Goal: Use online tool/utility

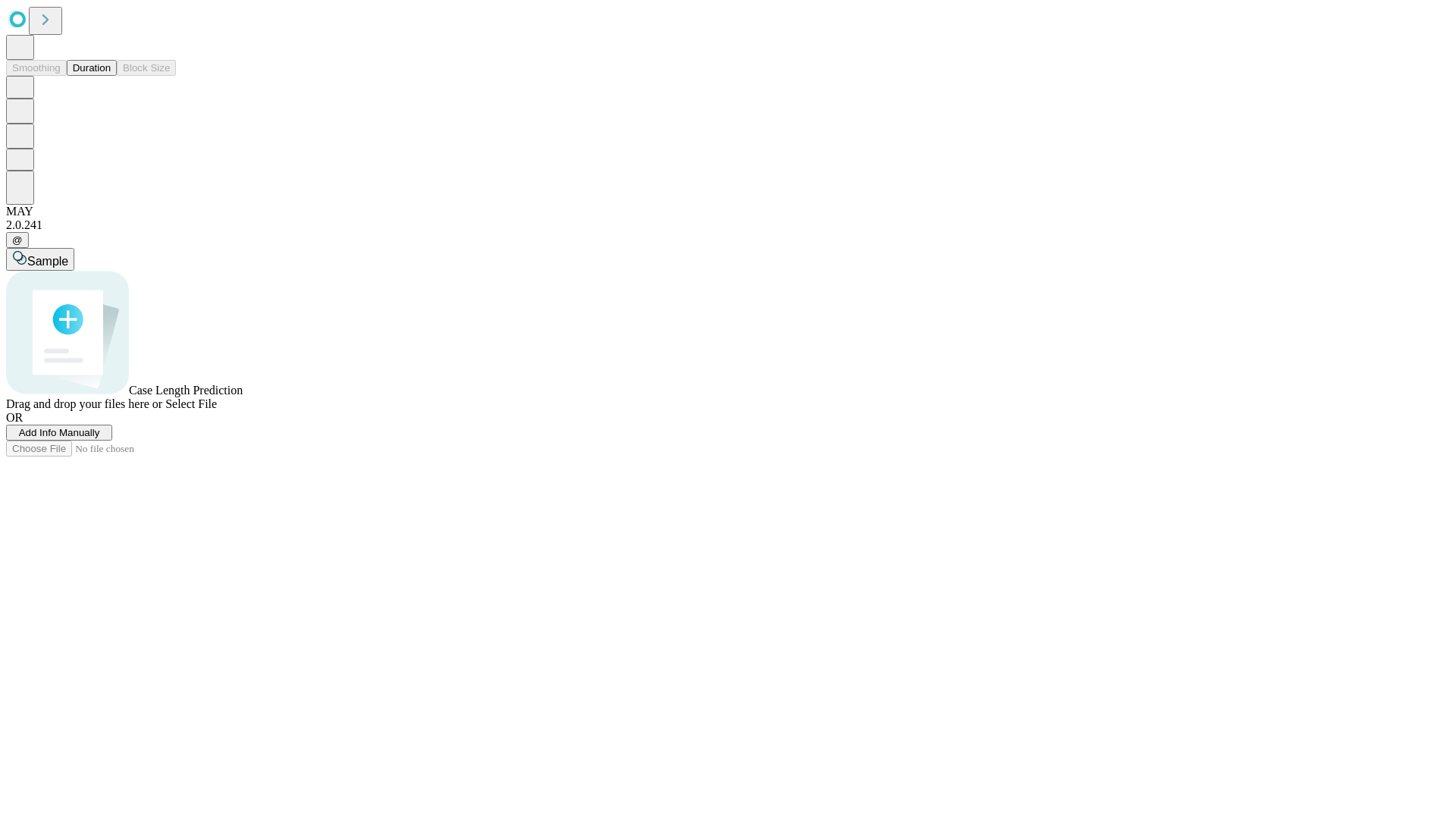
click at [217, 410] on span "Select File" at bounding box center [191, 403] width 52 height 13
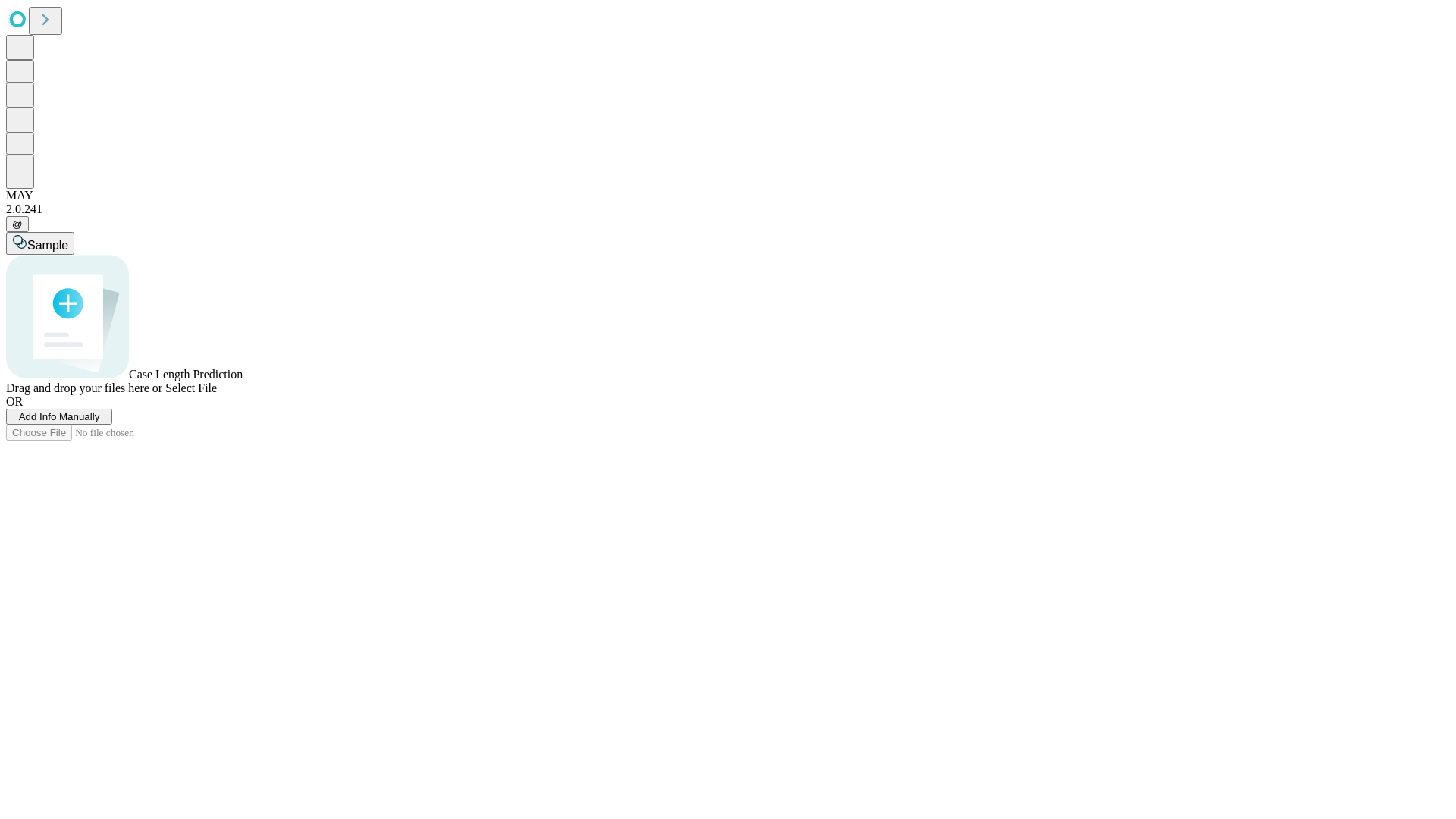
click at [217, 394] on span "Select File" at bounding box center [191, 387] width 52 height 13
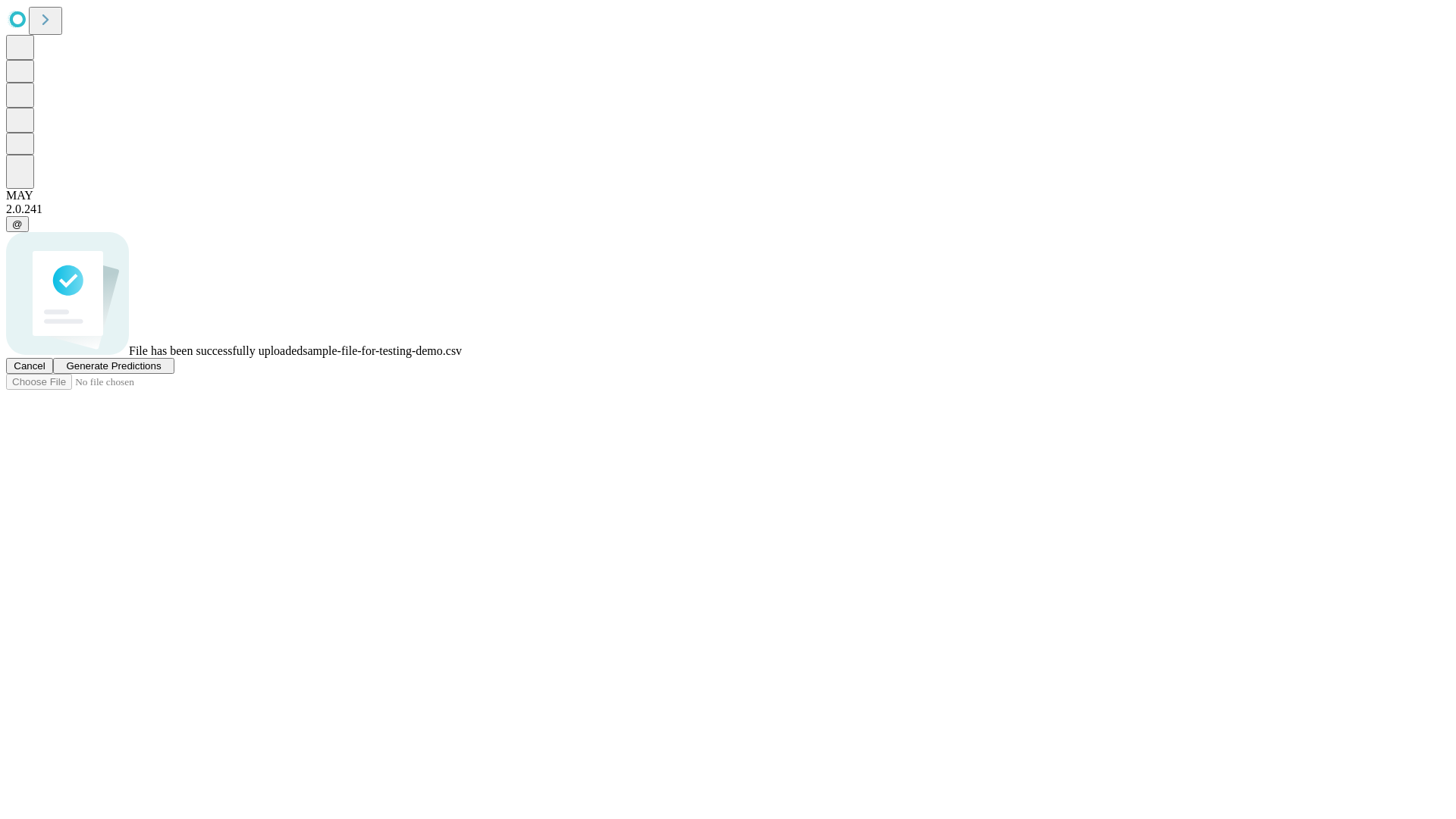
click at [161, 372] on span "Generate Predictions" at bounding box center [113, 366] width 94 height 12
